Goal: Find specific fact: Locate a discrete piece of known information

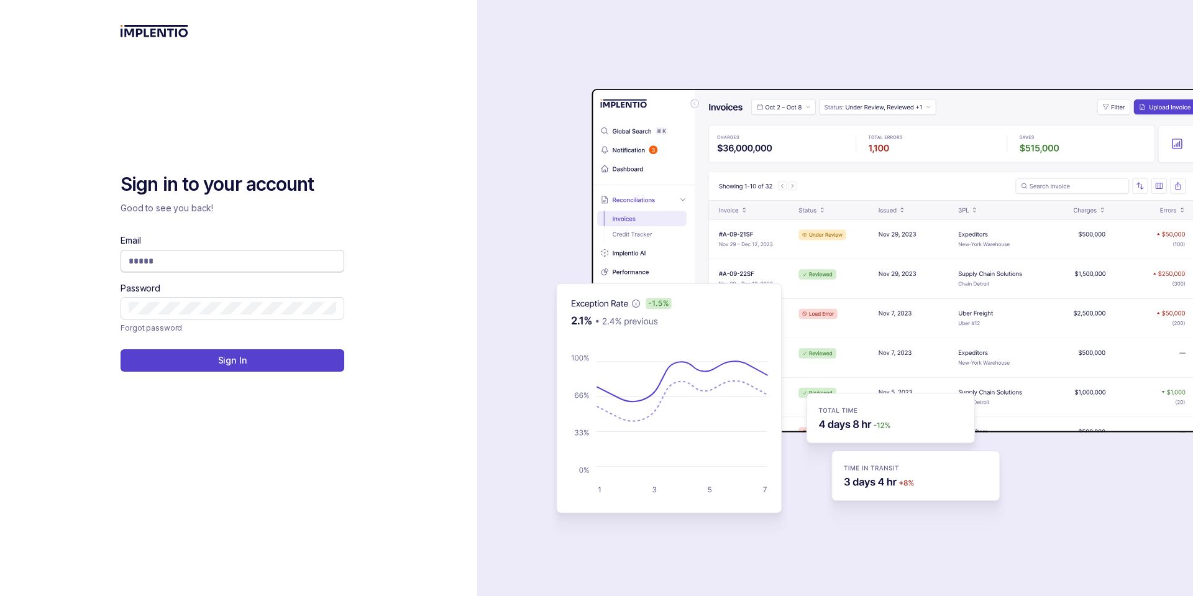
click at [207, 269] on span at bounding box center [233, 261] width 224 height 22
click at [209, 262] on input "Email" at bounding box center [233, 261] width 208 height 12
click at [217, 257] on input "Email" at bounding box center [233, 261] width 208 height 12
type input "**********"
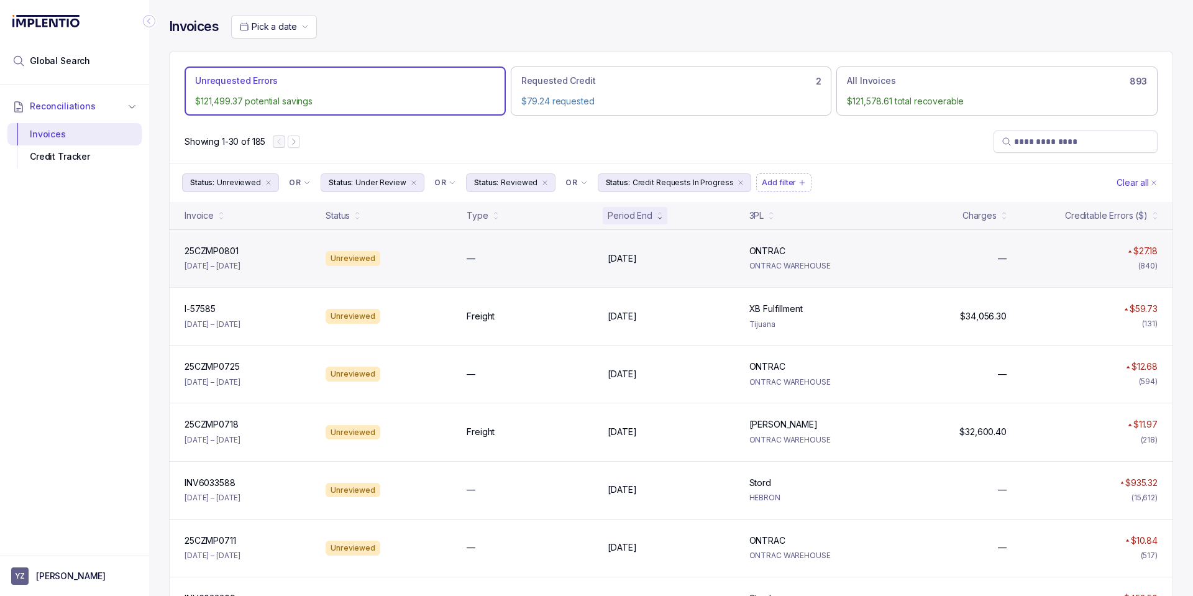
click at [532, 260] on div "—" at bounding box center [530, 258] width 126 height 12
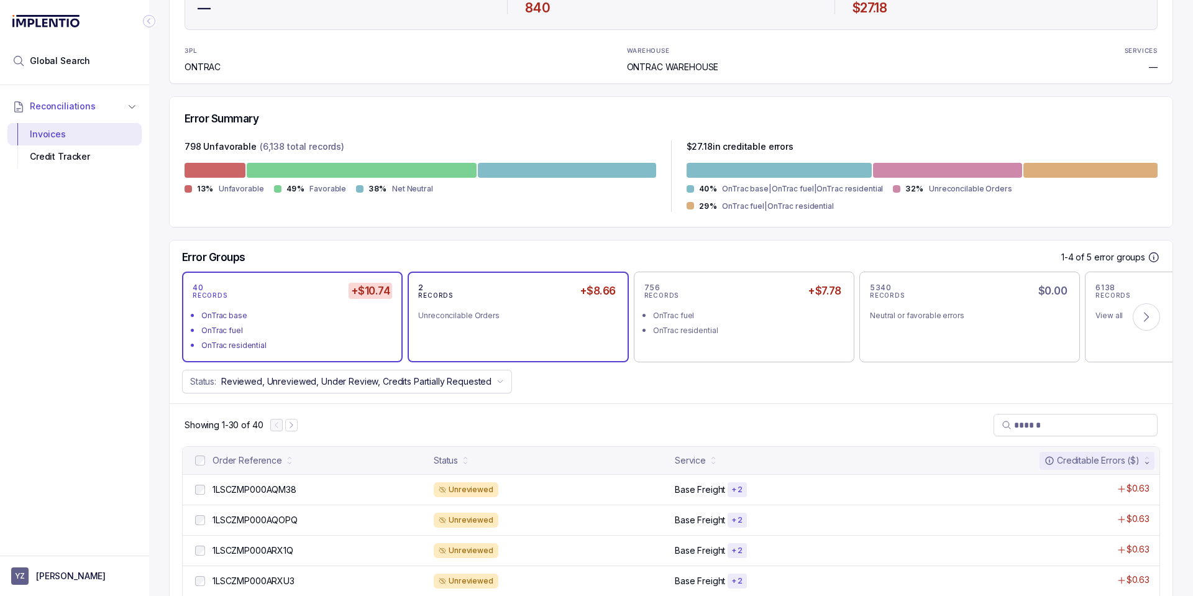
scroll to position [224, 0]
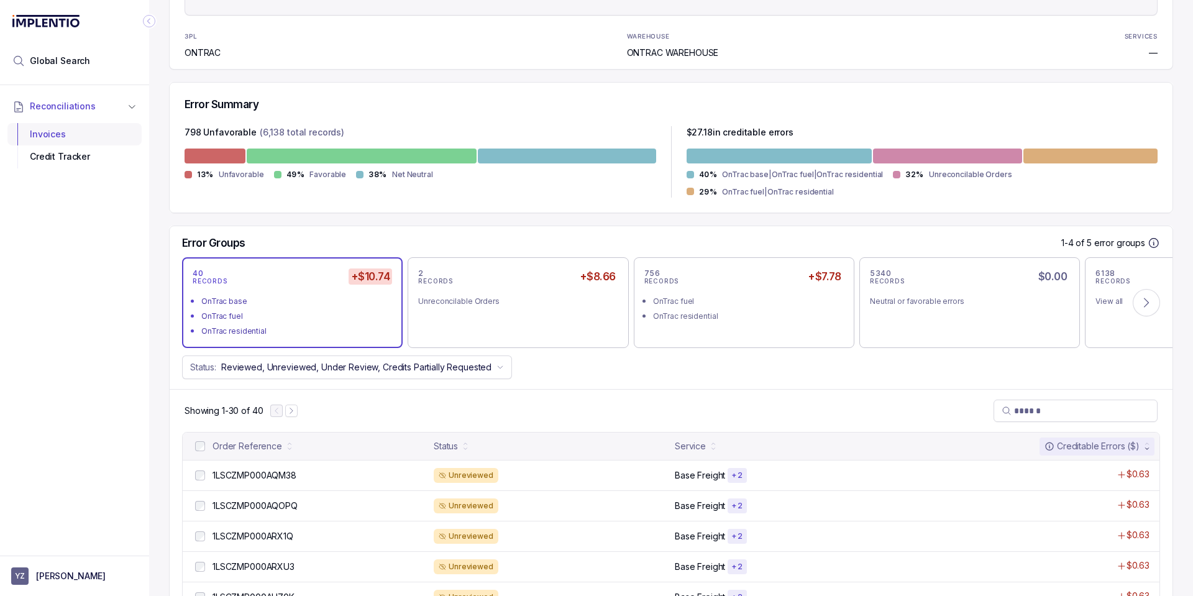
click at [51, 129] on div "Invoices" at bounding box center [74, 134] width 114 height 22
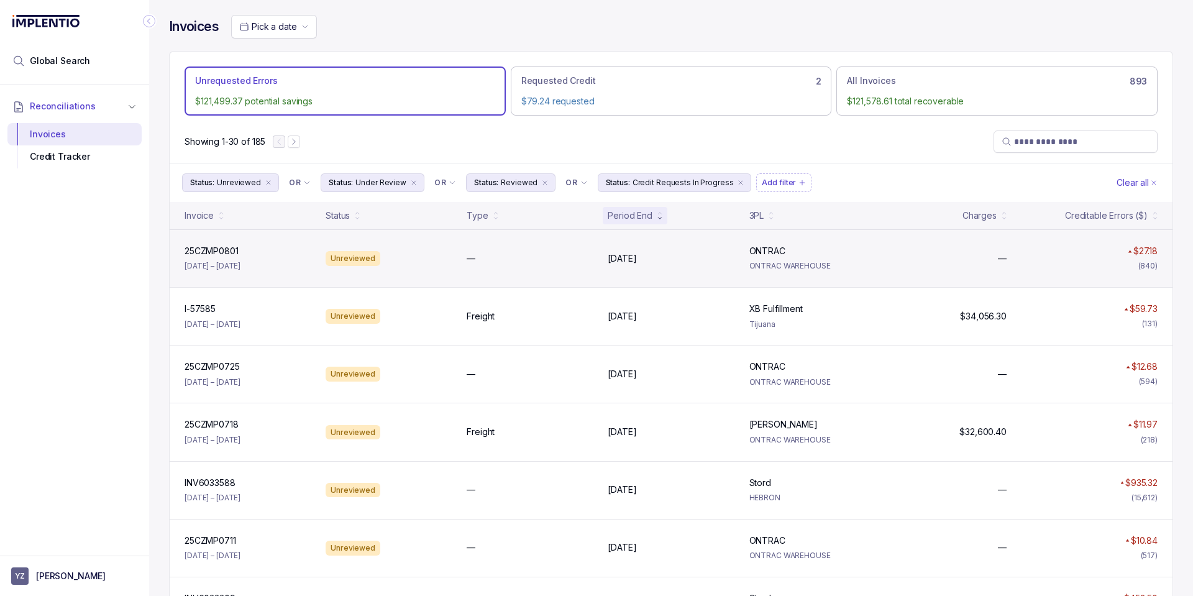
click at [561, 262] on div "—" at bounding box center [530, 258] width 126 height 12
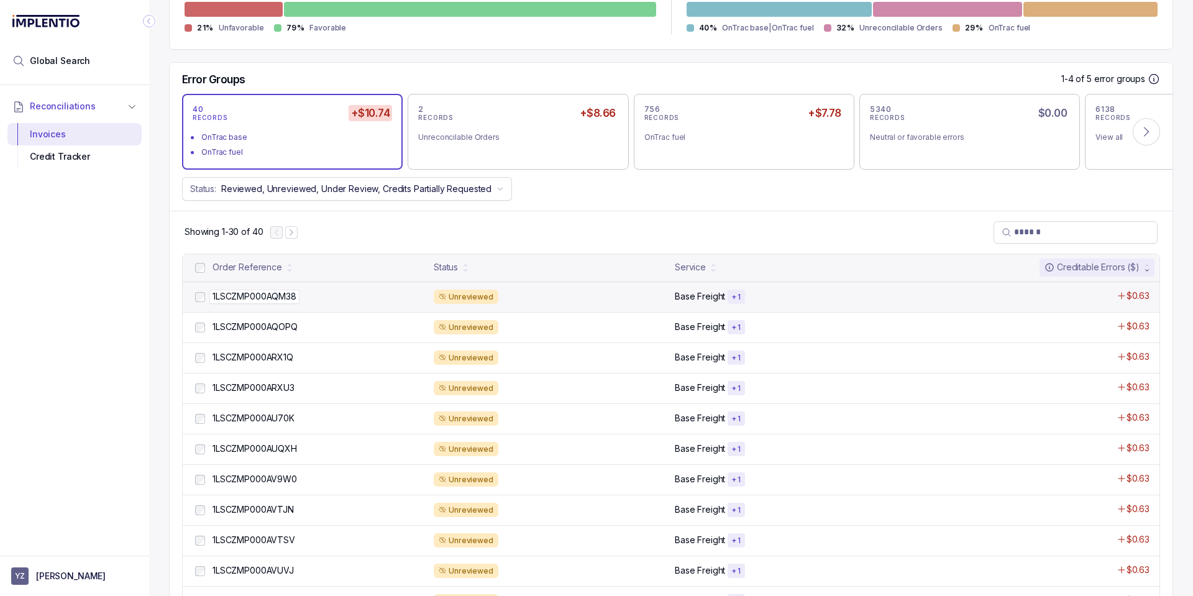
scroll to position [373, 0]
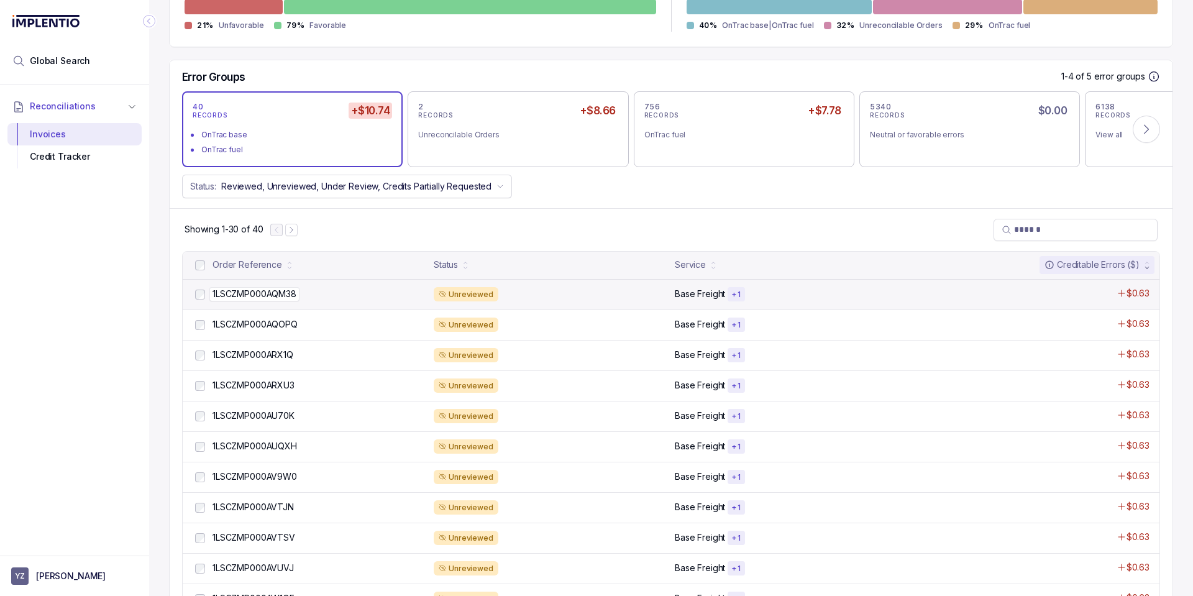
click at [323, 298] on div "1LSCZMP000AQM38 1LSCZMP000AQM38" at bounding box center [320, 294] width 214 height 12
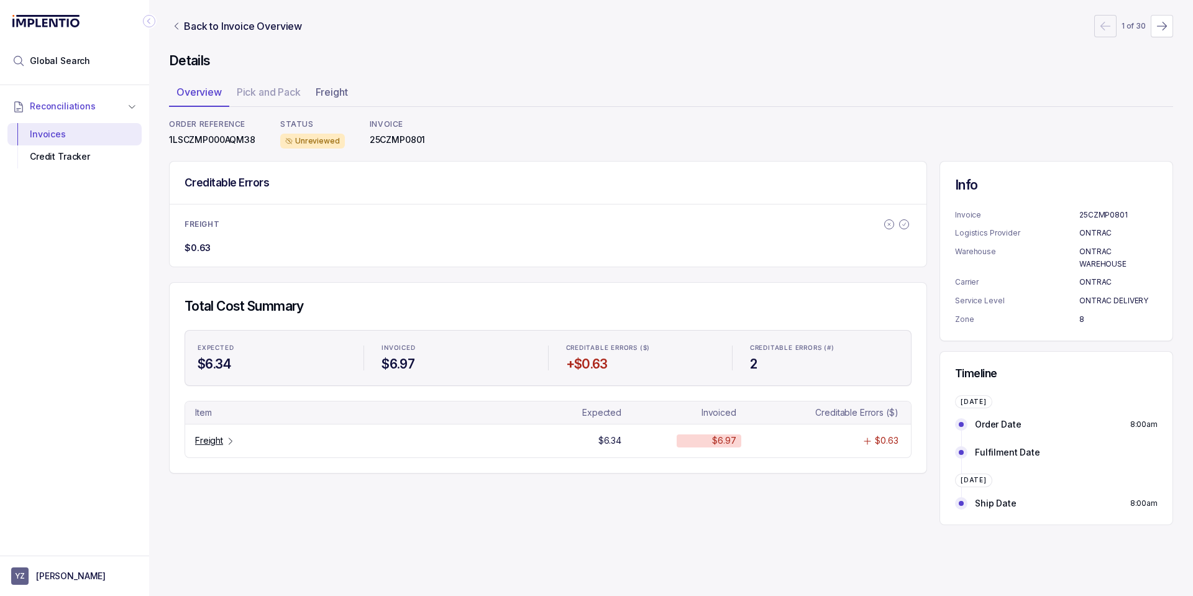
click at [195, 142] on p "1LSCZMP000AQM38" at bounding box center [212, 140] width 86 height 12
copy p "1LSCZMP000AQM38"
click at [45, 135] on div "Invoices" at bounding box center [74, 134] width 114 height 22
